Goal: Task Accomplishment & Management: Complete application form

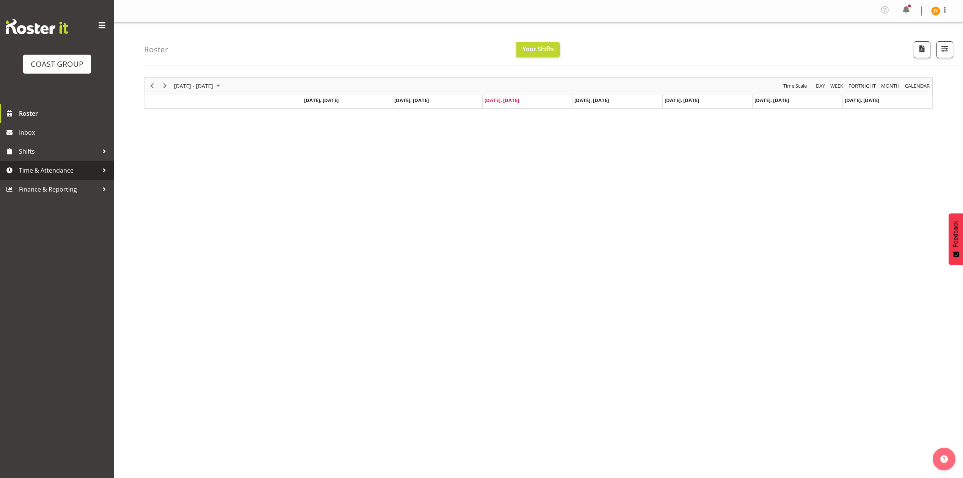
click at [63, 173] on span "Time & Attendance" at bounding box center [59, 170] width 80 height 11
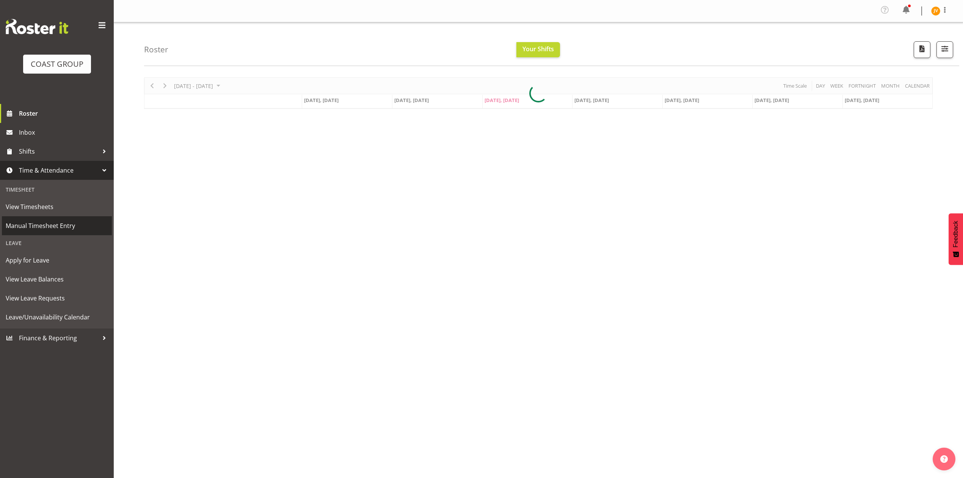
click at [50, 216] on link "Manual Timesheet Entry" at bounding box center [57, 225] width 110 height 19
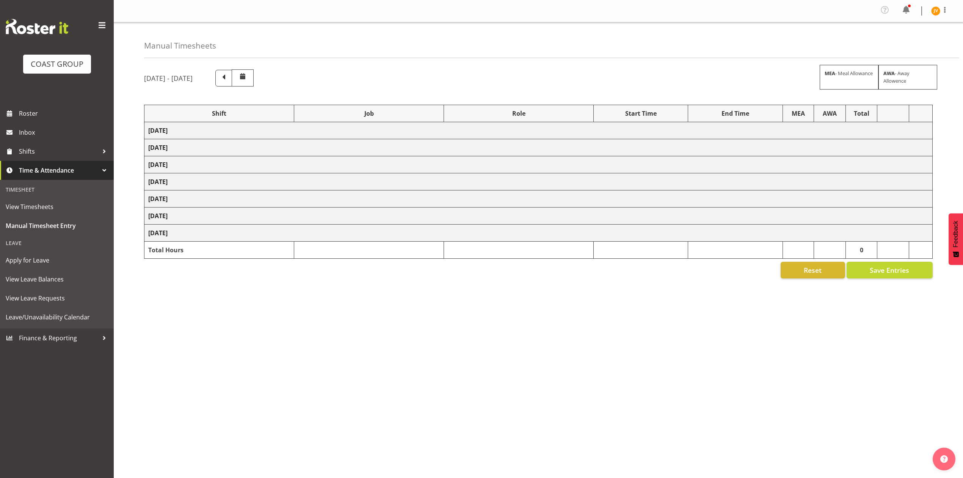
click at [251, 129] on td "[DATE]" at bounding box center [538, 130] width 788 height 17
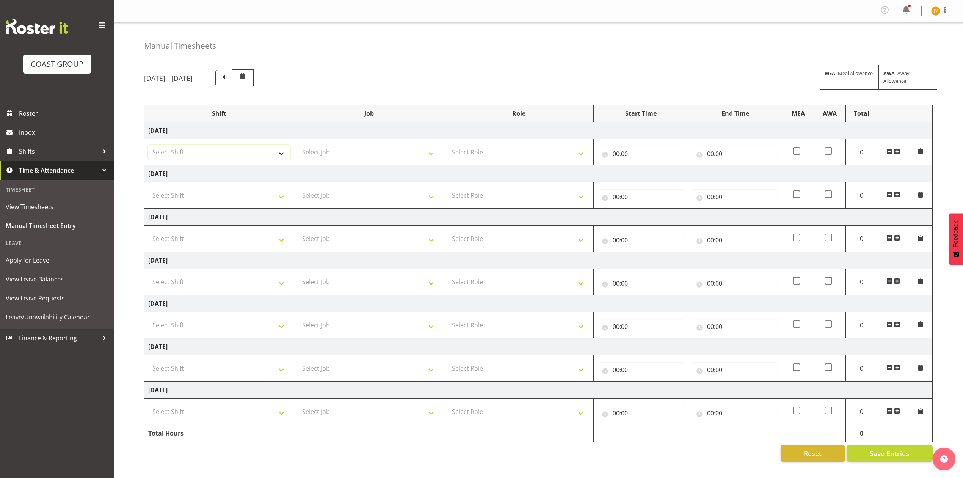
click at [276, 155] on select "Select Shift DW CHC Design Office DW CHC General Work Aug DW CHC General Work D…" at bounding box center [219, 151] width 142 height 15
select select "1512"
click at [148, 146] on select "Select Shift DW CHC Design Office DW CHC General Work Aug DW CHC General Work D…" at bounding box center [219, 151] width 142 height 15
click at [327, 156] on select "Select Job 1 Carlton Events 1 [PERSON_NAME][GEOGRAPHIC_DATA] 1 [PERSON_NAME][GE…" at bounding box center [369, 151] width 142 height 15
select select "1881"
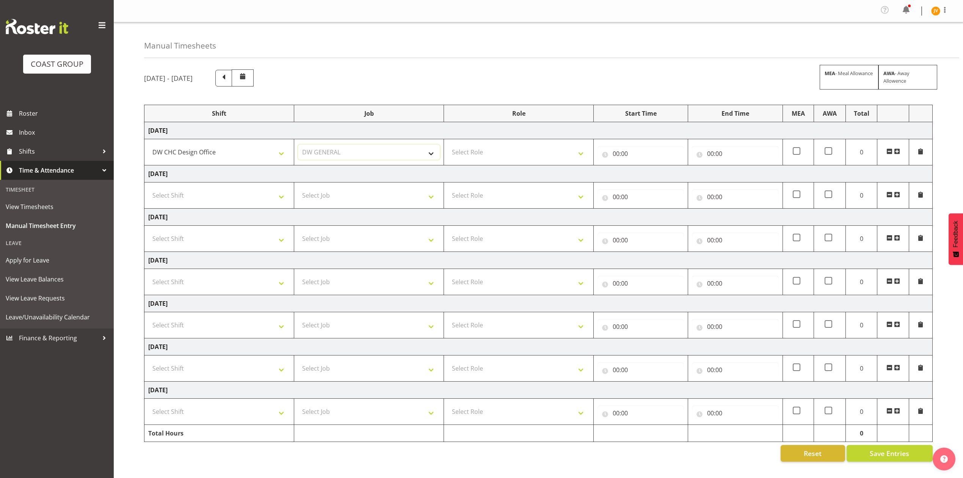
click at [298, 146] on select "Select Job 1 Carlton Events 1 [PERSON_NAME][GEOGRAPHIC_DATA] 1 [PERSON_NAME][GE…" at bounding box center [369, 151] width 142 height 15
click at [473, 158] on select "Select Role DESIGNER [PERSON_NAME]" at bounding box center [519, 151] width 142 height 15
select select "221"
click at [448, 146] on select "Select Role DESIGNER [PERSON_NAME]" at bounding box center [519, 151] width 142 height 15
click at [615, 156] on input "00:00" at bounding box center [641, 153] width 86 height 15
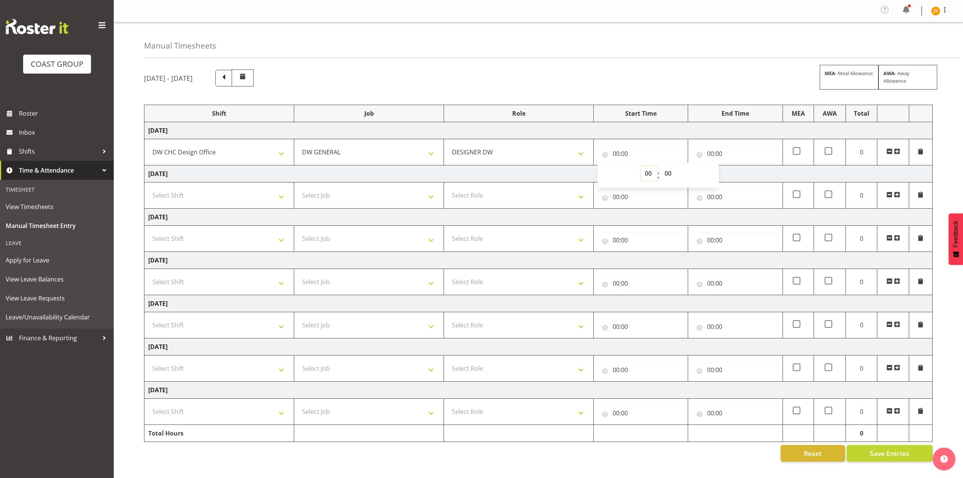
click at [646, 173] on select "00 01 02 03 04 05 06 07 08 09 10 11 12 13 14 15 16 17 18 19 20 21 22 23" at bounding box center [649, 173] width 17 height 15
select select "7"
click at [641, 167] on select "00 01 02 03 04 05 06 07 08 09 10 11 12 13 14 15 16 17 18 19 20 21 22 23" at bounding box center [649, 173] width 17 height 15
type input "07:00"
click at [671, 176] on select "00 01 02 03 04 05 06 07 08 09 10 11 12 13 14 15 16 17 18 19 20 21 22 23 24 25 2…" at bounding box center [669, 173] width 17 height 15
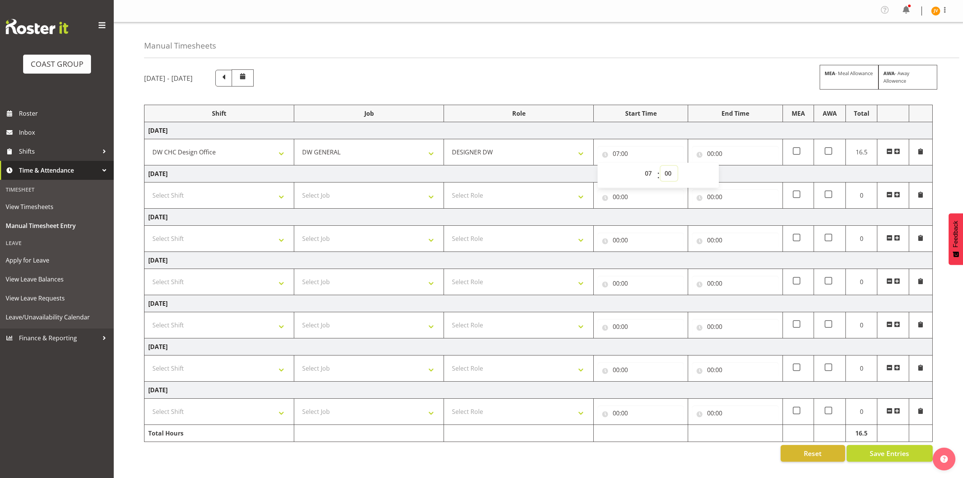
select select "45"
click at [661, 167] on select "00 01 02 03 04 05 06 07 08 09 10 11 12 13 14 15 16 17 18 19 20 21 22 23 24 25 2…" at bounding box center [669, 173] width 17 height 15
type input "07:45"
click at [711, 155] on input "00:00" at bounding box center [735, 153] width 86 height 15
click at [739, 174] on select "00 01 02 03 04 05 06 07 08 09 10 11 12 13 14 15 16 17 18 19 20 21 22 23" at bounding box center [743, 173] width 17 height 15
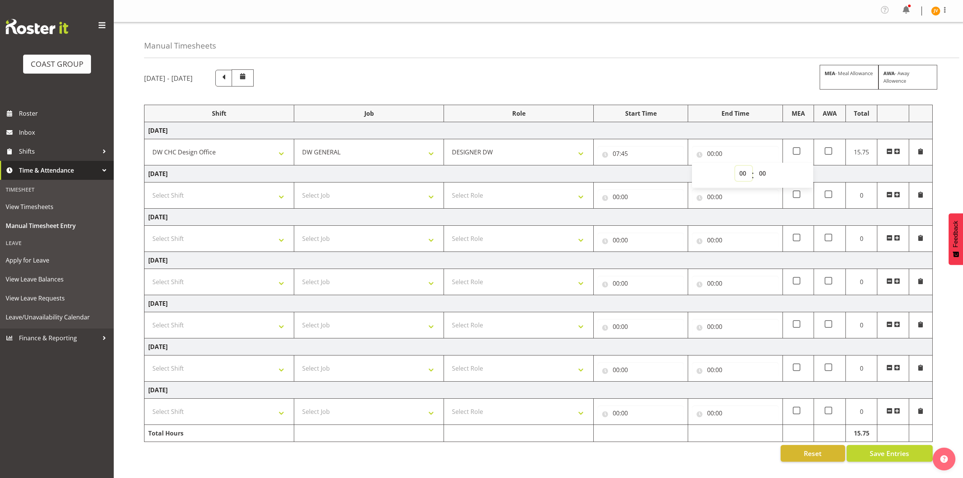
select select "16"
click at [735, 167] on select "00 01 02 03 04 05 06 07 08 09 10 11 12 13 14 15 16 17 18 19 20 21 22 23" at bounding box center [743, 173] width 17 height 15
type input "16:00"
click at [766, 173] on select "00 01 02 03 04 05 06 07 08 09 10 11 12 13 14 15 16 17 18 19 20 21 22 23 24 25 2…" at bounding box center [763, 173] width 17 height 15
select select "45"
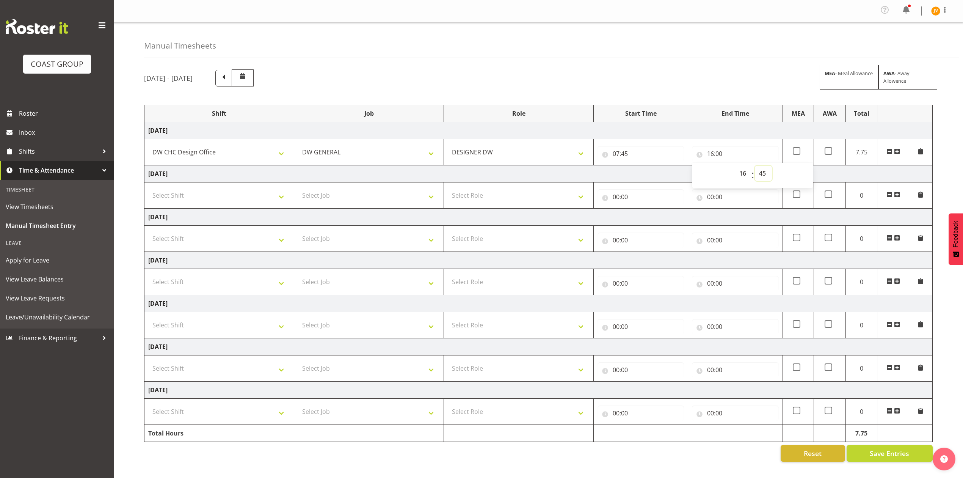
click at [755, 167] on select "00 01 02 03 04 05 06 07 08 09 10 11 12 13 14 15 16 17 18 19 20 21 22 23 24 25 2…" at bounding box center [763, 173] width 17 height 15
type input "16:45"
click at [884, 458] on span "Save Entries" at bounding box center [889, 453] width 39 height 10
